Goal: Information Seeking & Learning: Learn about a topic

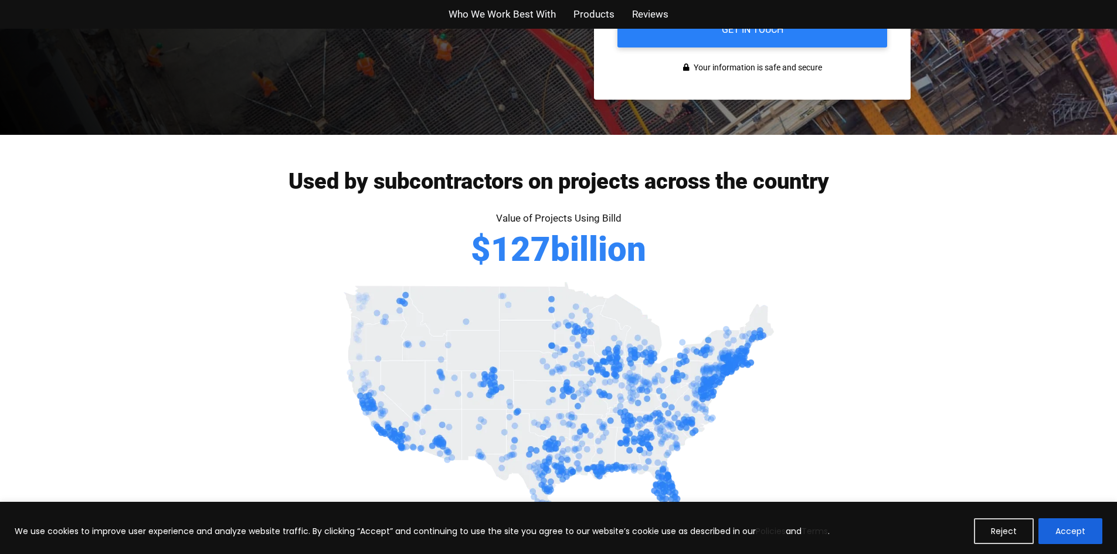
scroll to position [469, 0]
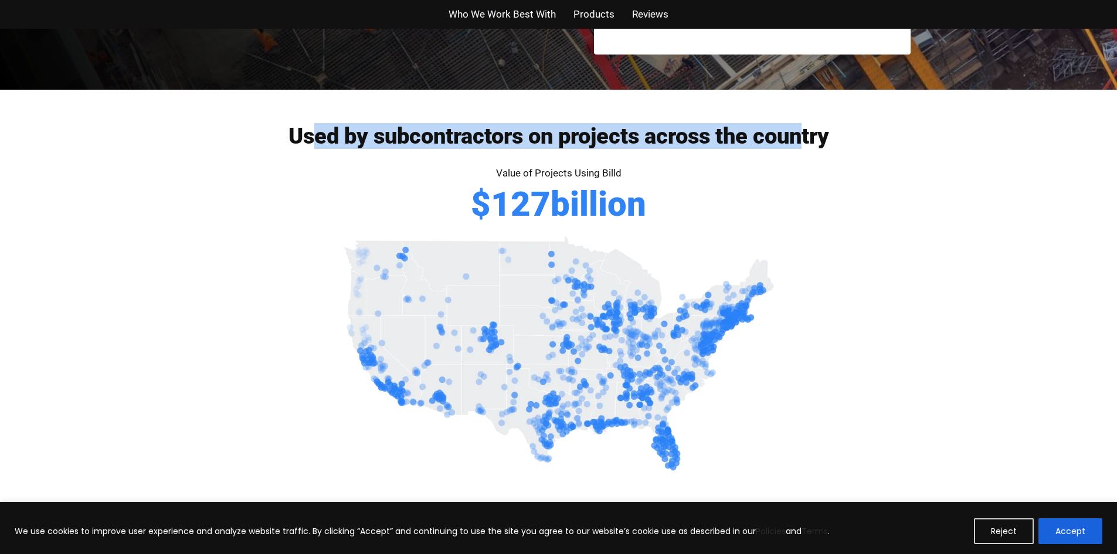
drag, startPoint x: 314, startPoint y: 135, endPoint x: 802, endPoint y: 118, distance: 488.3
click at [802, 118] on div "Used by subcontractors on projects across the country Value of Projects Using B…" at bounding box center [559, 220] width 704 height 261
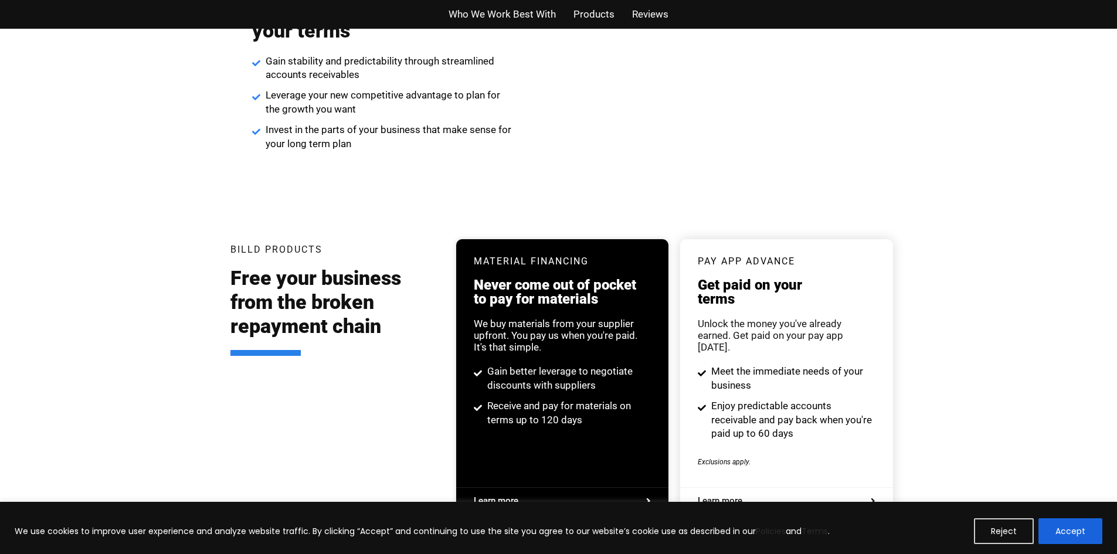
scroll to position [2111, 0]
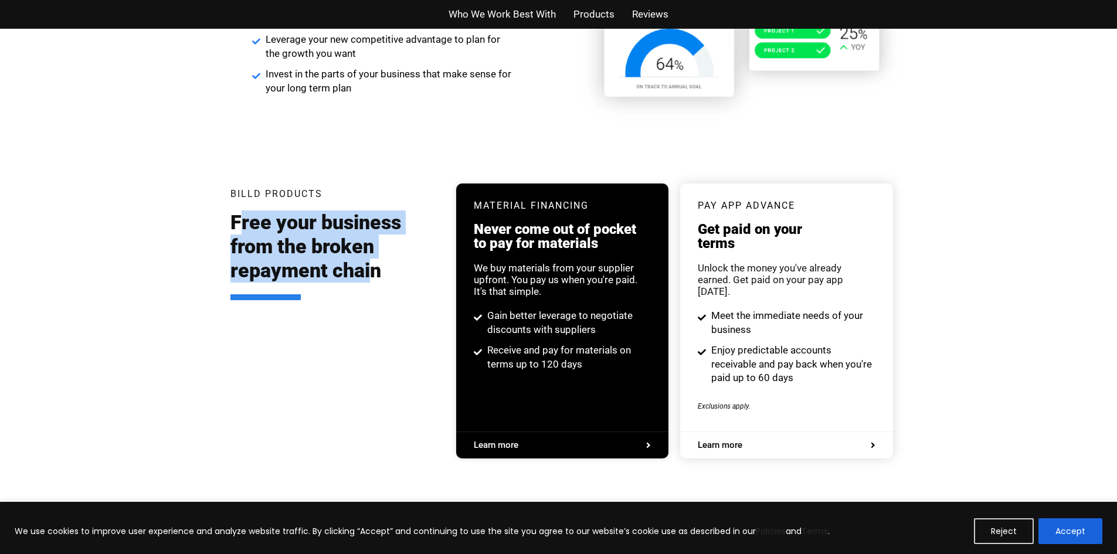
drag, startPoint x: 236, startPoint y: 216, endPoint x: 372, endPoint y: 274, distance: 147.6
click at [372, 274] on h2 "Free your business from the broken repayment chain" at bounding box center [335, 255] width 209 height 89
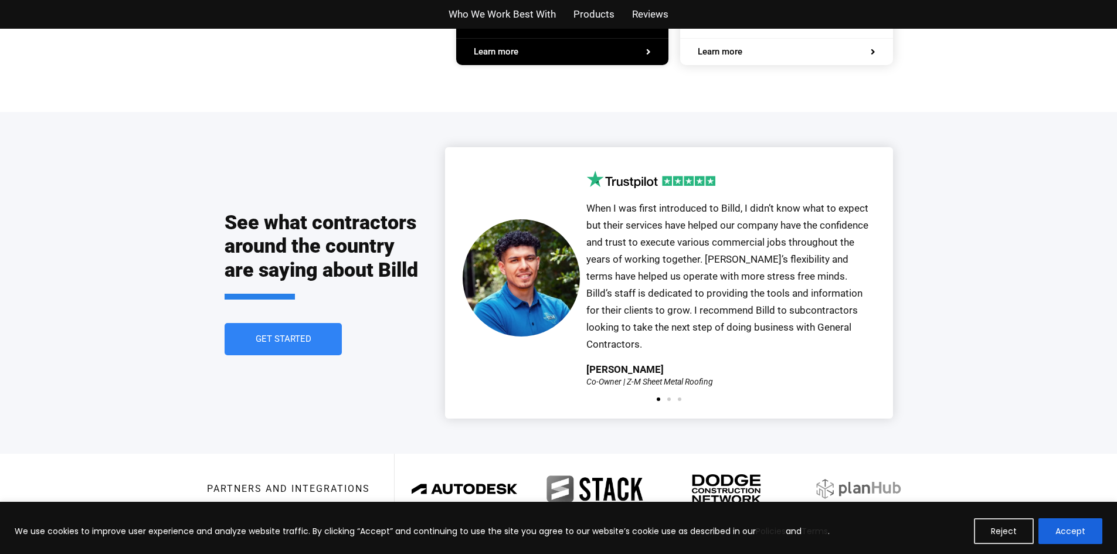
scroll to position [2522, 0]
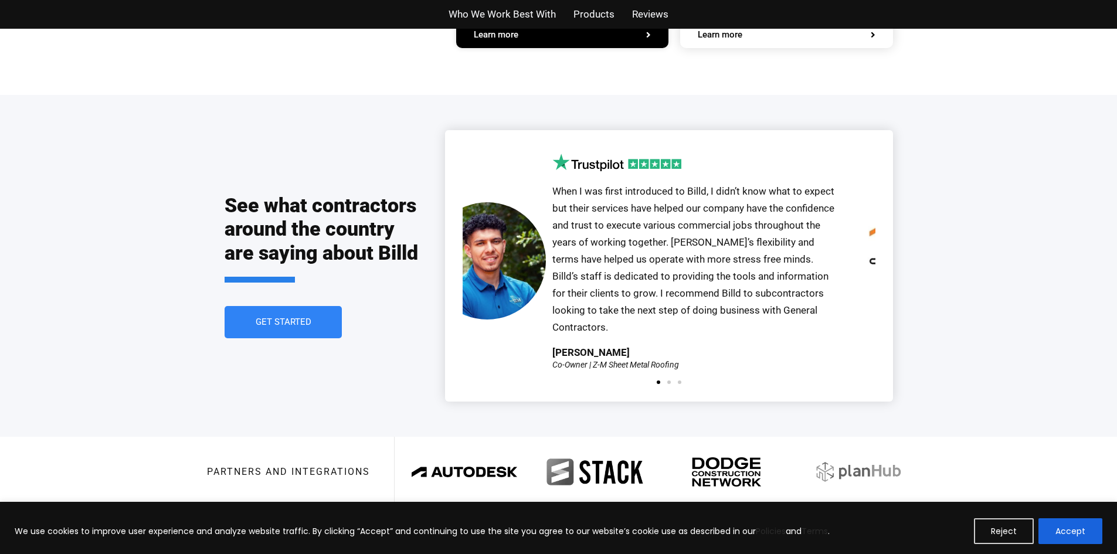
click at [560, 236] on div "Our partnership with Billd started over a year ago, and we have been extremely …" at bounding box center [1065, 261] width 2123 height 215
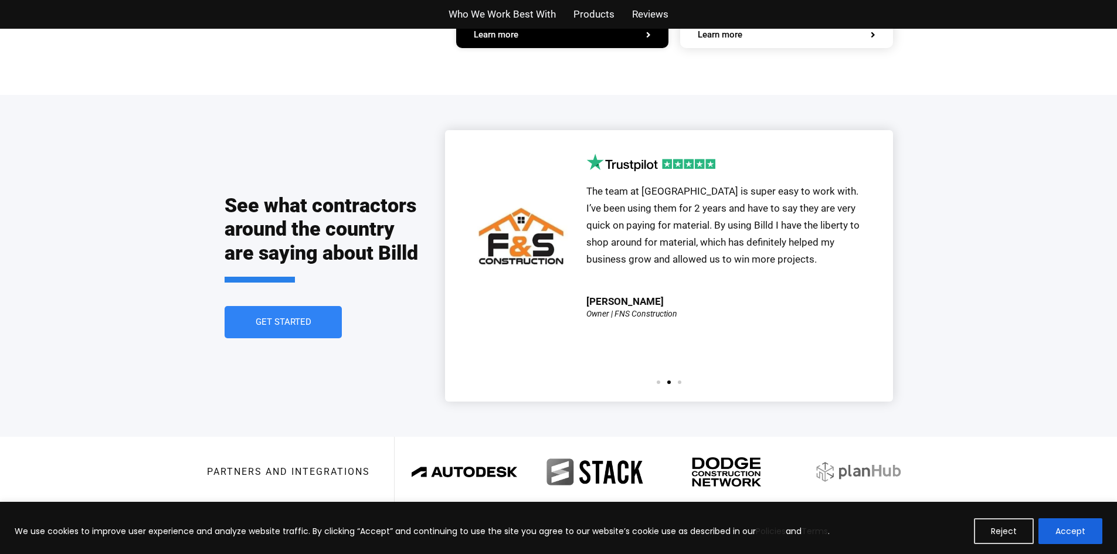
click at [947, 266] on div "See what contractors around the country are saying about Billd Get Started Our …" at bounding box center [558, 265] width 1117 height 341
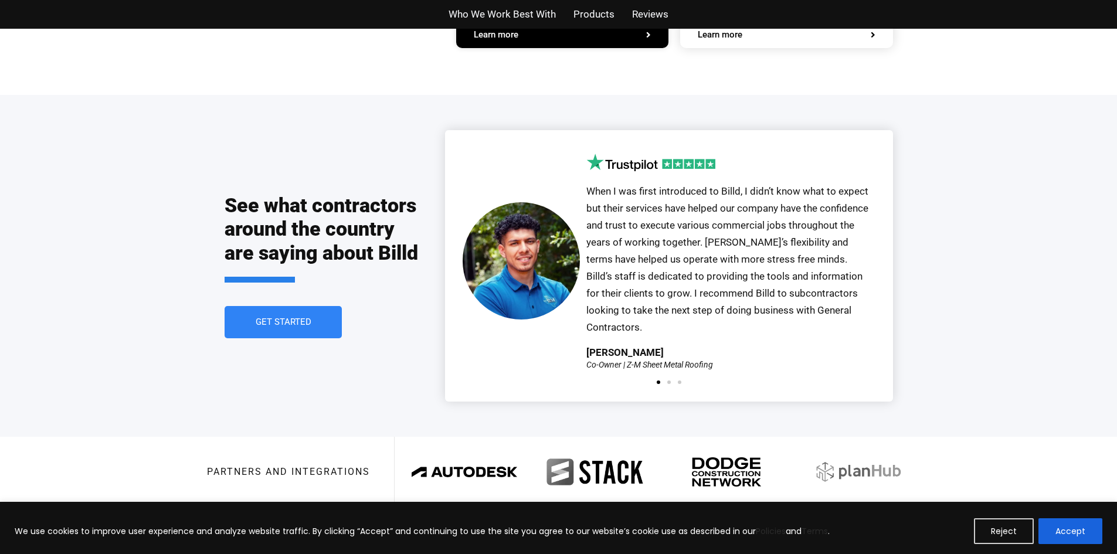
click at [617, 301] on p "When I was first introduced to Billd, I didn’t know what to expect but their se…" at bounding box center [731, 259] width 289 height 152
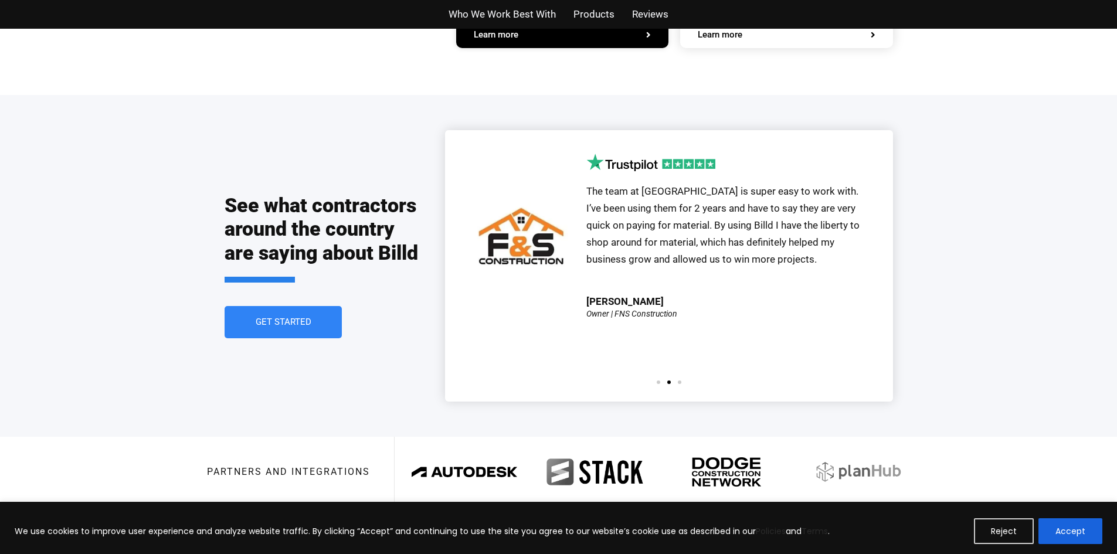
click at [587, 297] on div "The team at [GEOGRAPHIC_DATA] is super easy to work with. I’ve been using them …" at bounding box center [731, 236] width 289 height 164
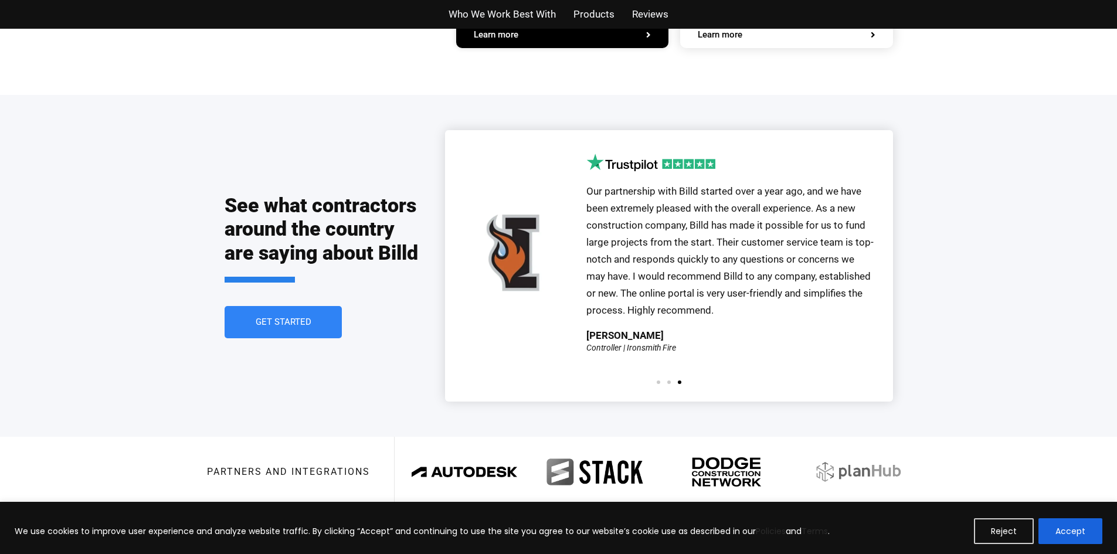
click at [587, 321] on div "Our partnership with Billd started over a year ago, and we have been extremely …" at bounding box center [731, 253] width 289 height 198
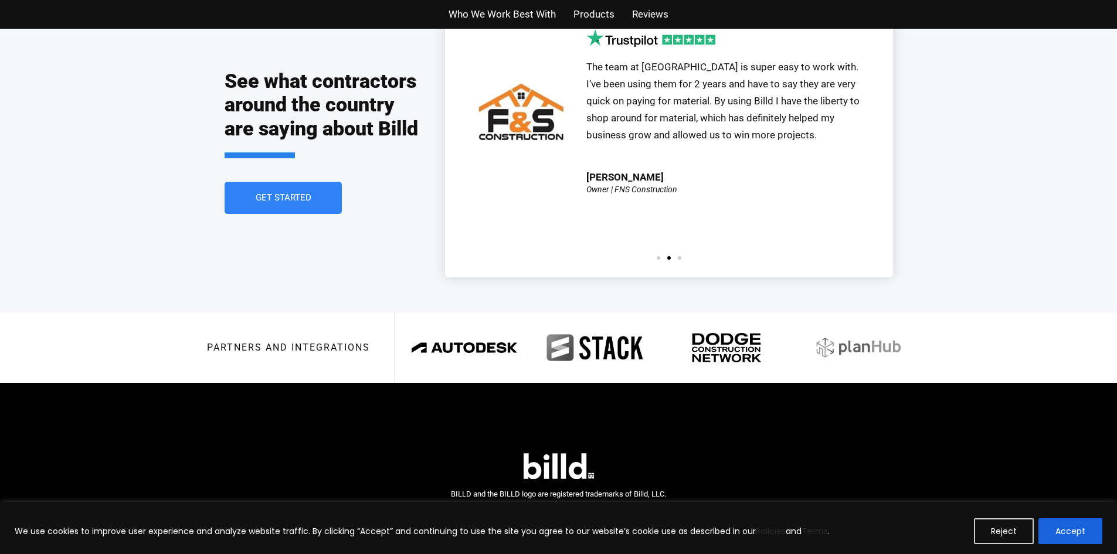
scroll to position [2670, 0]
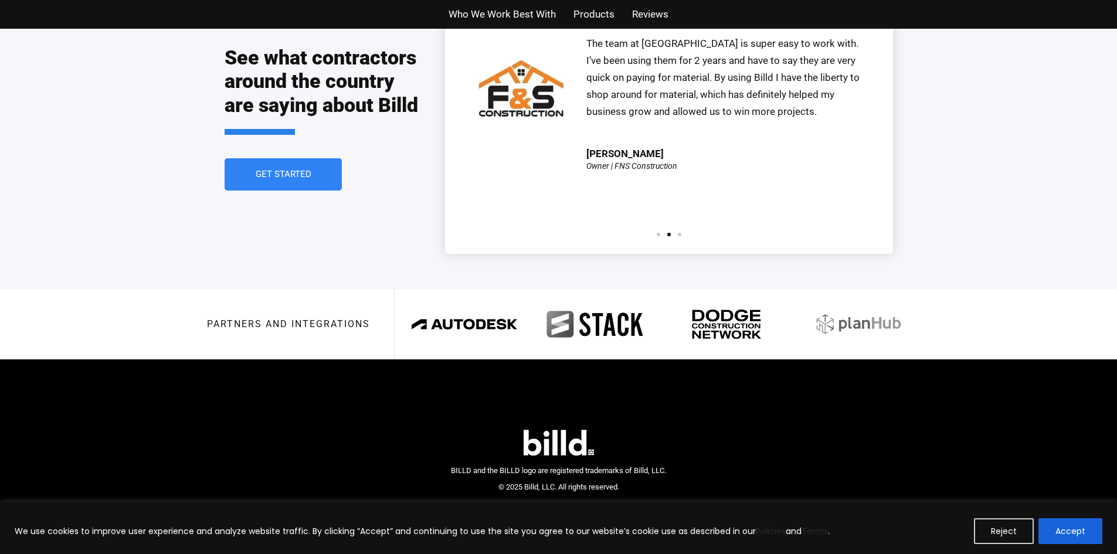
click at [1005, 533] on button "Reject" at bounding box center [1004, 531] width 60 height 26
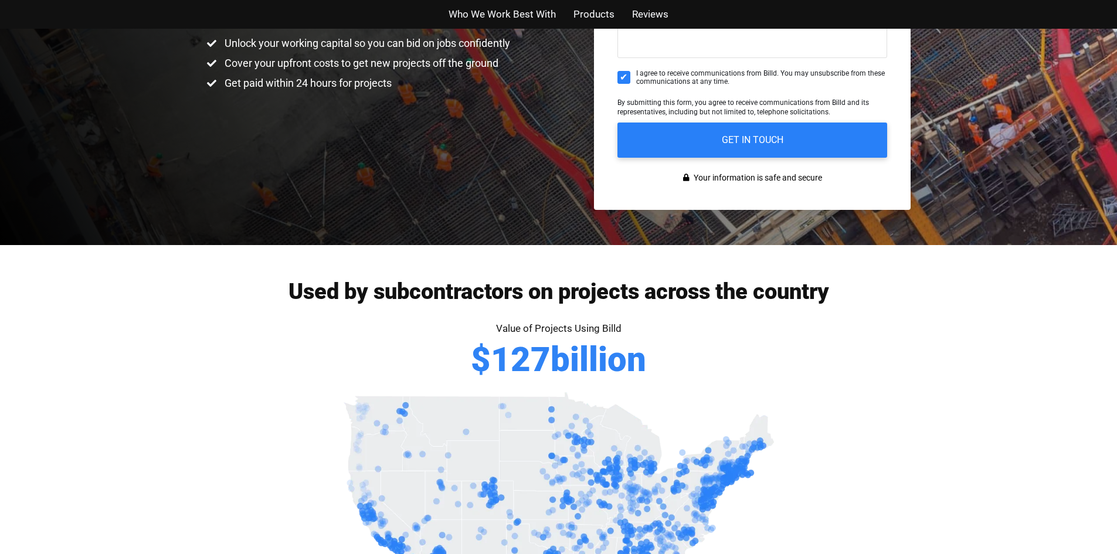
scroll to position [293, 0]
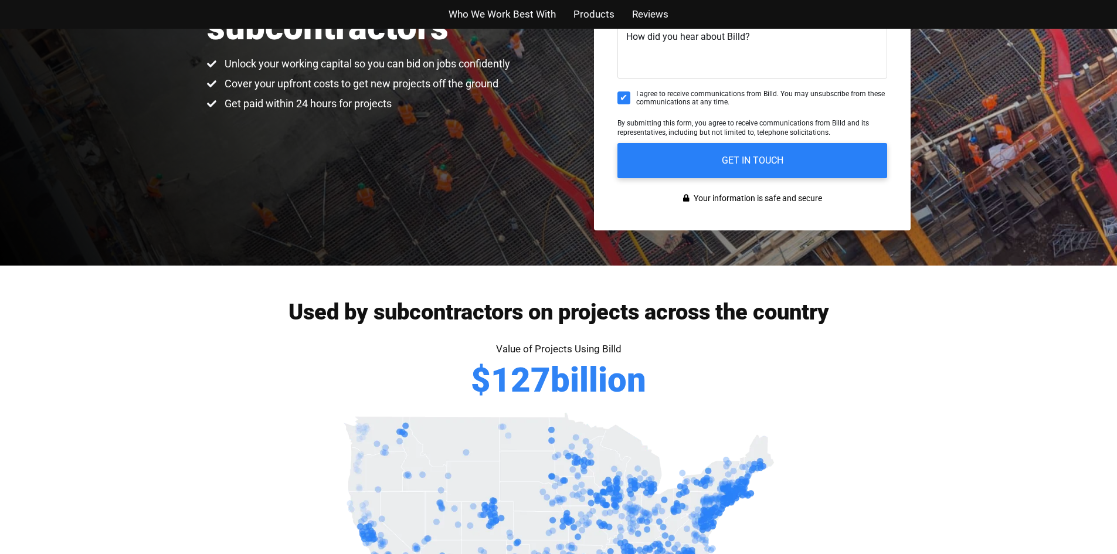
click at [592, 17] on span "Products" at bounding box center [594, 14] width 41 height 17
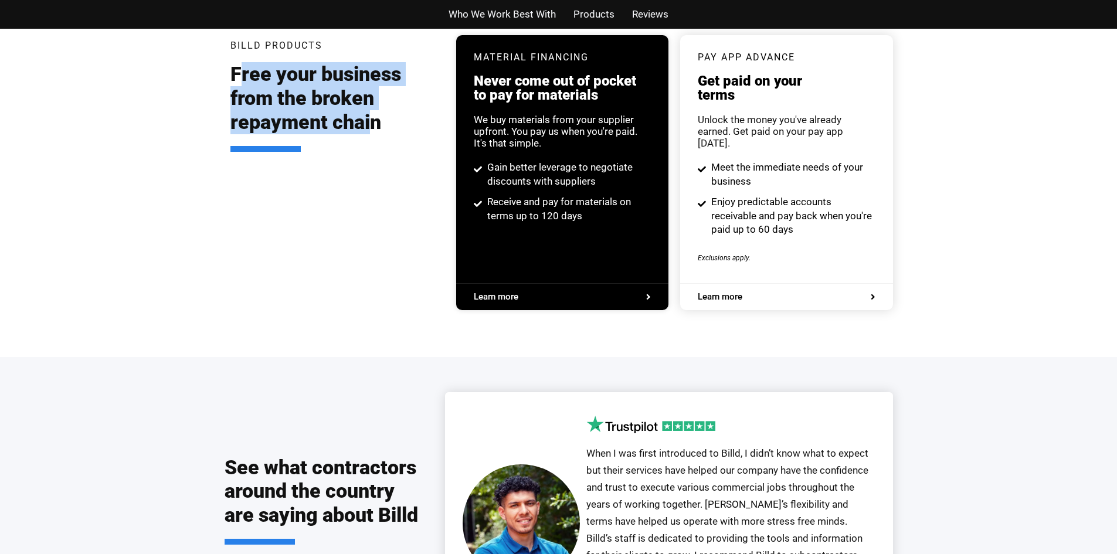
scroll to position [2670, 0]
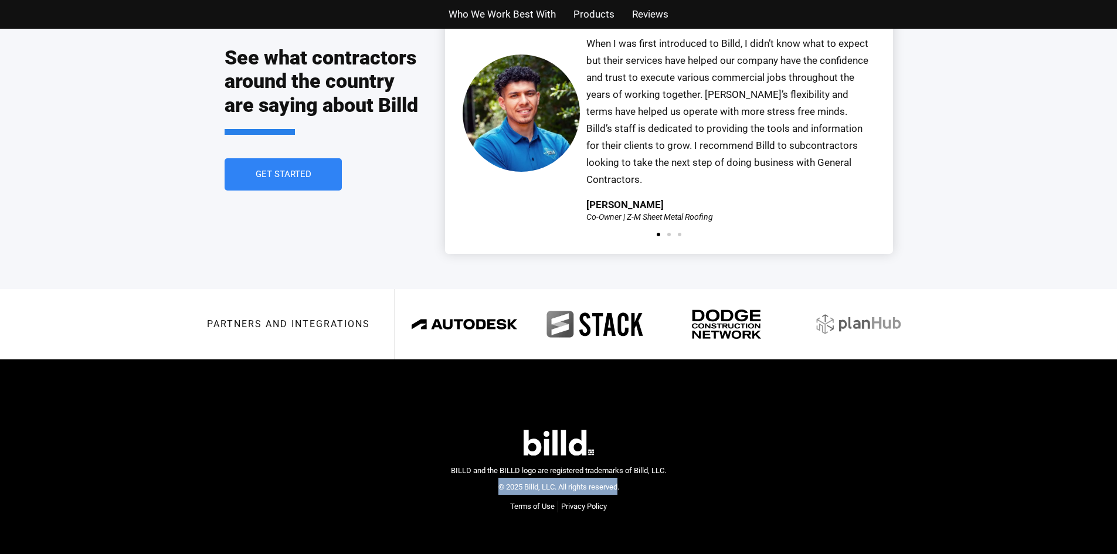
drag, startPoint x: 489, startPoint y: 457, endPoint x: 619, endPoint y: 462, distance: 130.3
click at [619, 462] on div "BILLD and the BILLD logo are registered trademarks of Billd, LLC. © 2025 Billd,…" at bounding box center [558, 479] width 215 height 34
click at [537, 430] on img at bounding box center [559, 443] width 70 height 26
